Goal: Information Seeking & Learning: Learn about a topic

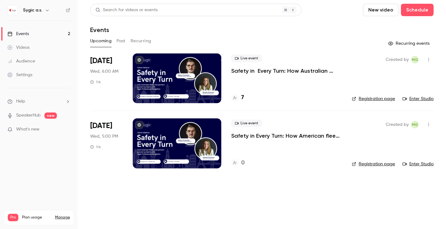
click at [289, 70] on p "Safety in Every Turn: How Australian fleets and partners prevent accidents with…" at bounding box center [286, 70] width 111 height 7
click at [241, 99] on div "7" at bounding box center [237, 98] width 13 height 8
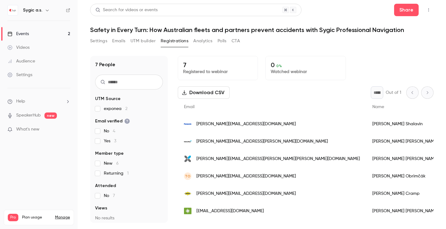
click at [25, 35] on div "Events" at bounding box center [17, 34] width 21 height 6
